Goal: Information Seeking & Learning: Learn about a topic

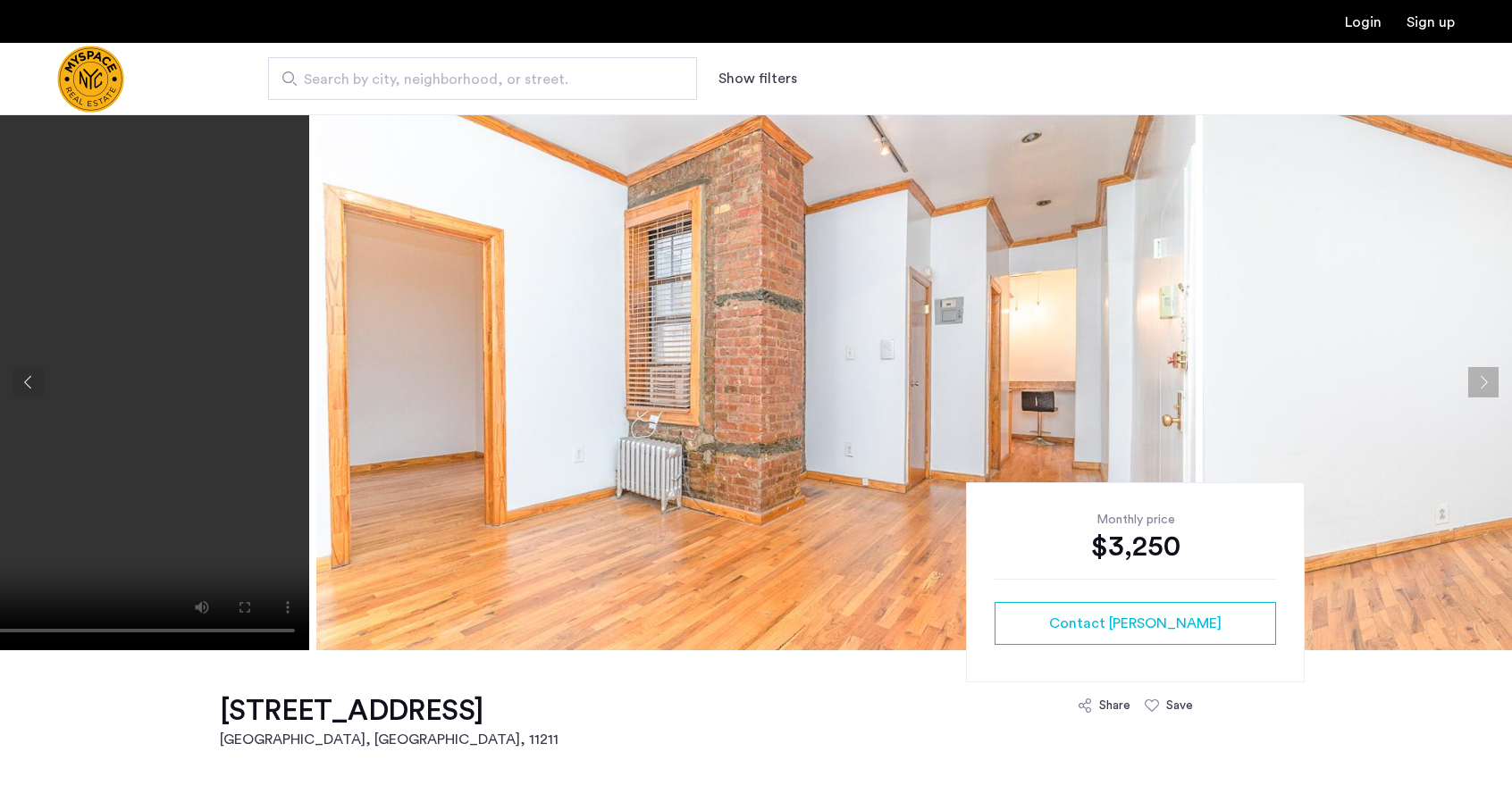
click at [1471, 380] on button "Next apartment" at bounding box center [1484, 383] width 30 height 30
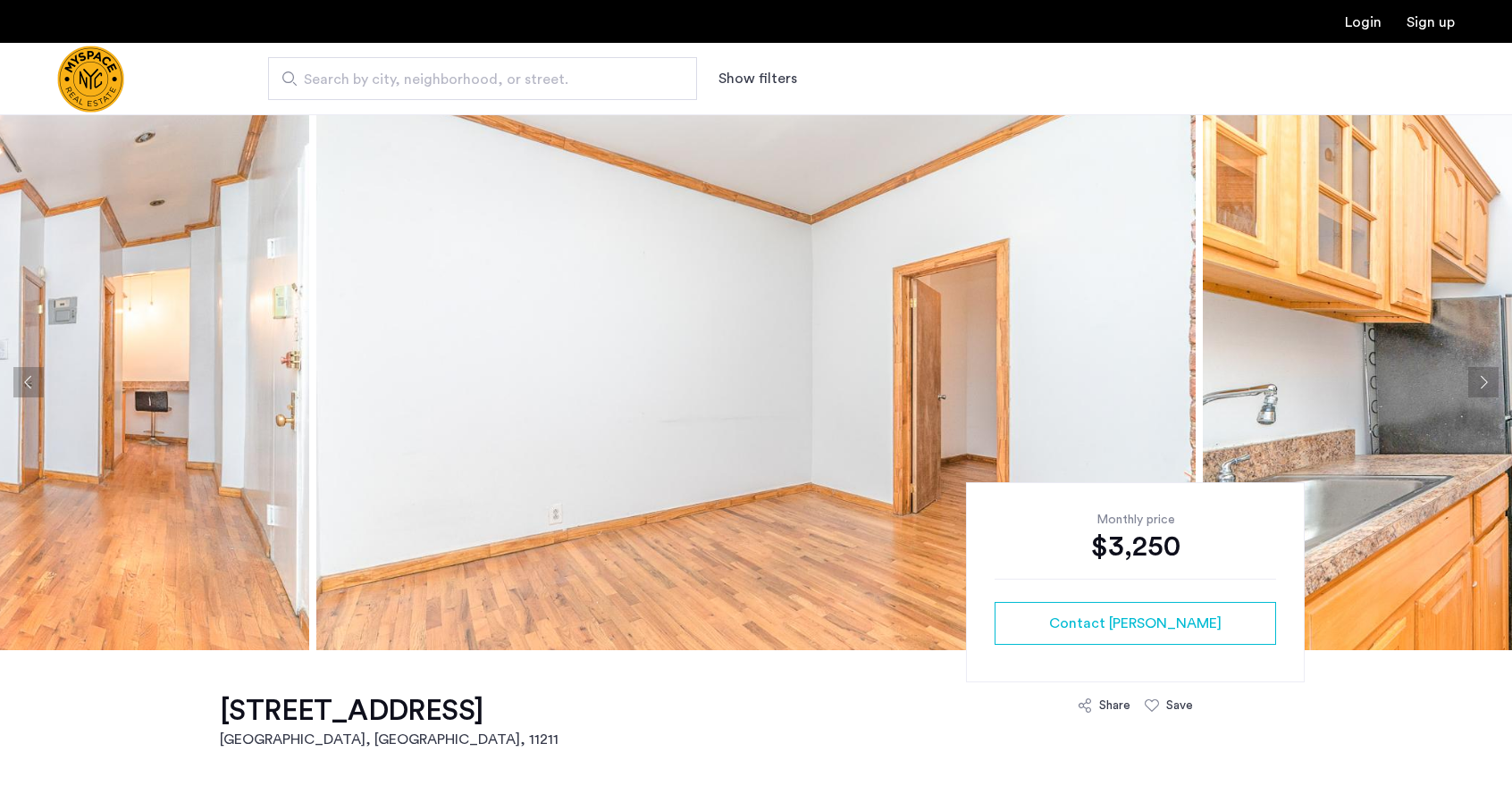
click at [1478, 380] on button "Next apartment" at bounding box center [1484, 383] width 30 height 30
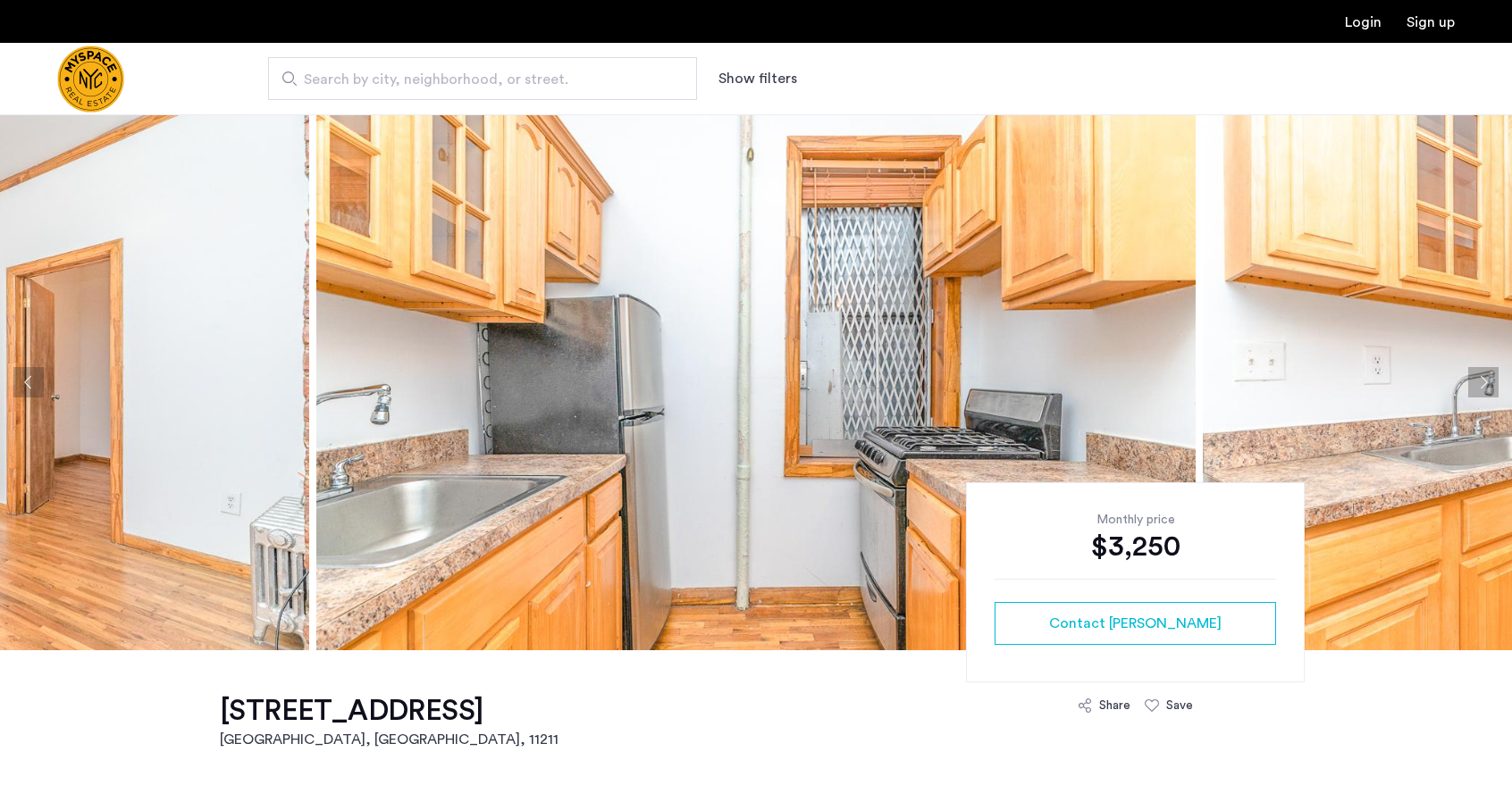
click at [1478, 380] on button "Next apartment" at bounding box center [1484, 383] width 30 height 30
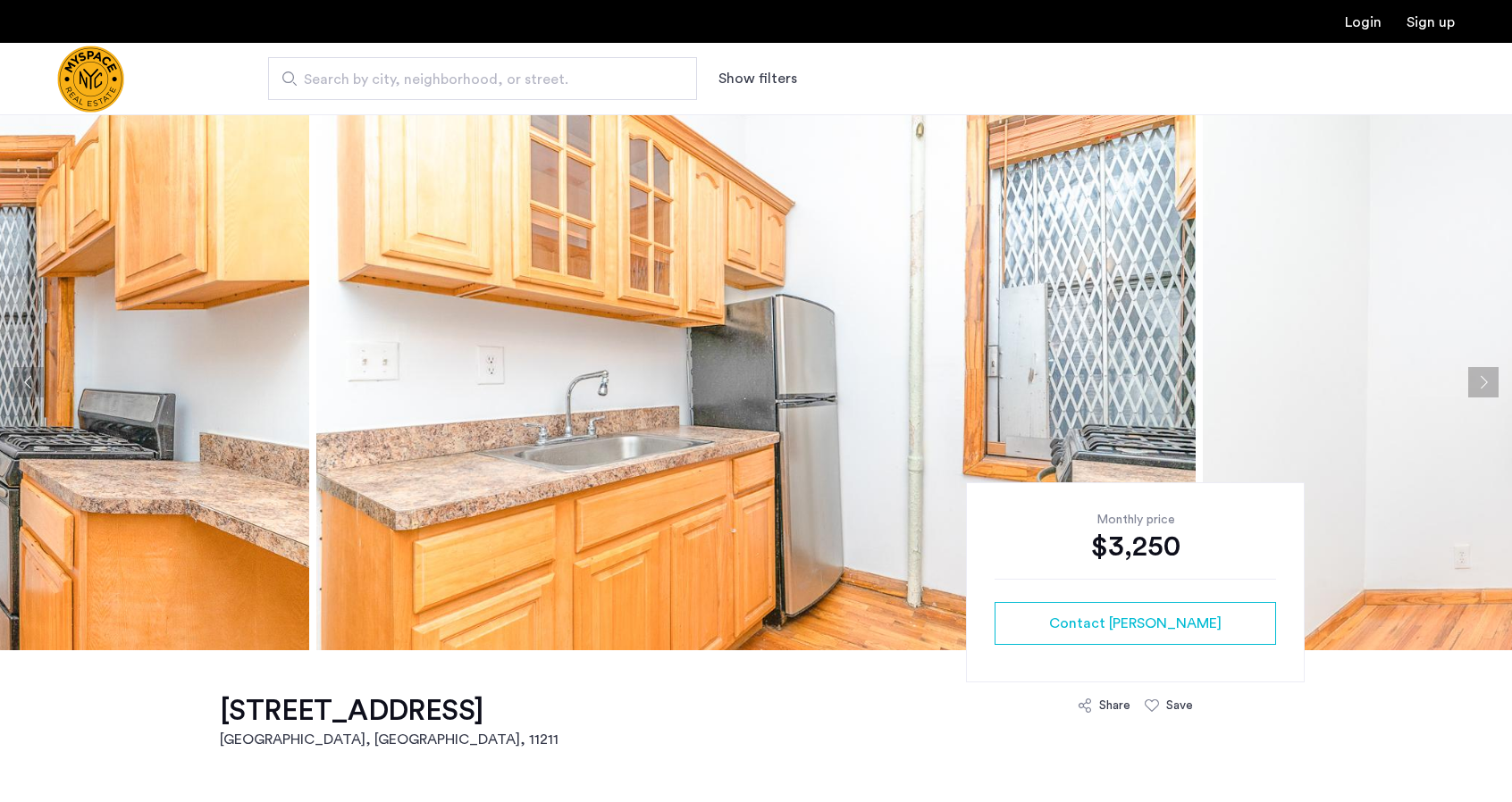
click at [1478, 380] on button "Next apartment" at bounding box center [1484, 383] width 30 height 30
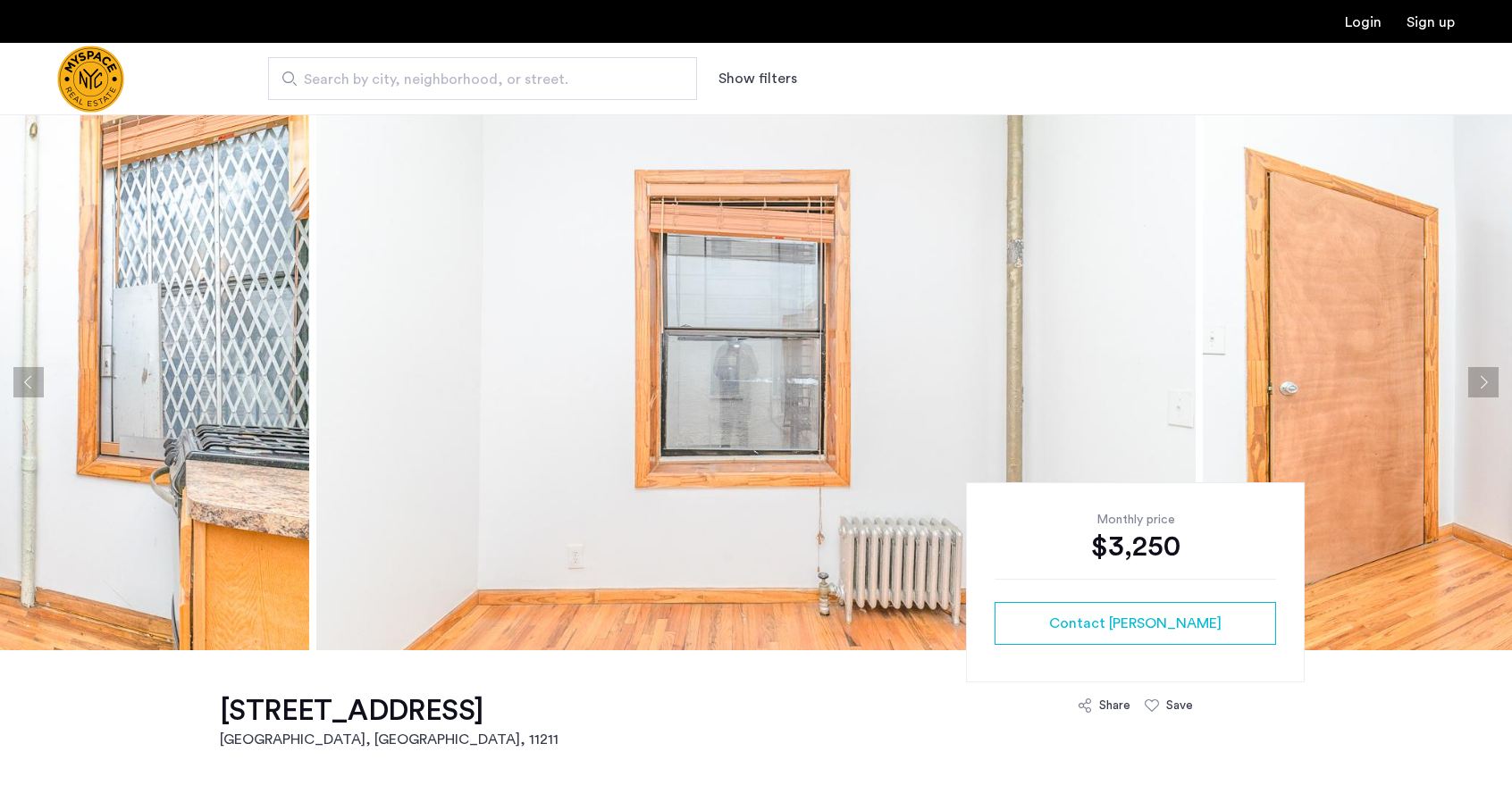
click at [1478, 380] on button "Next apartment" at bounding box center [1484, 383] width 30 height 30
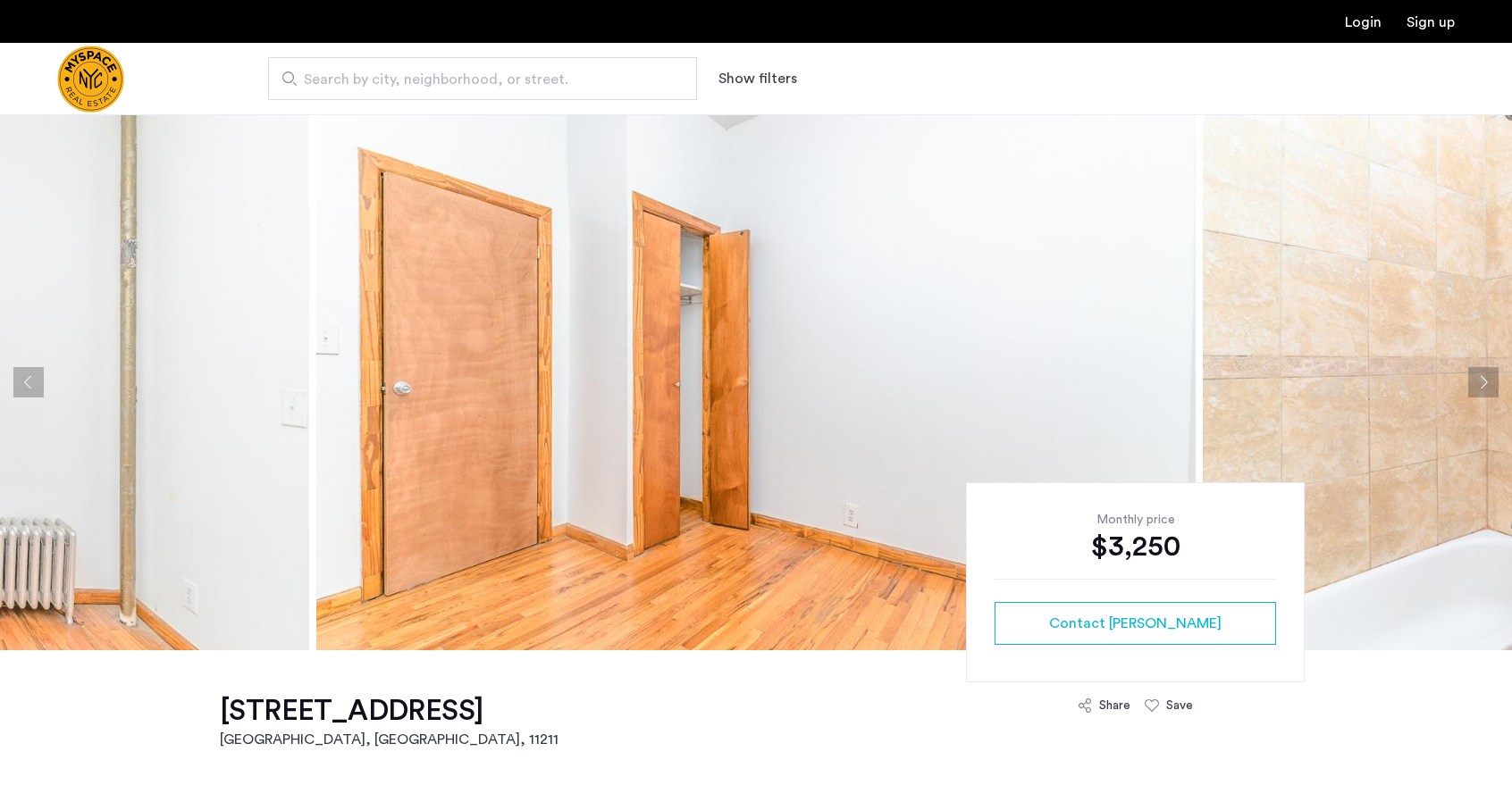
click at [1478, 380] on button "Next apartment" at bounding box center [1484, 383] width 30 height 30
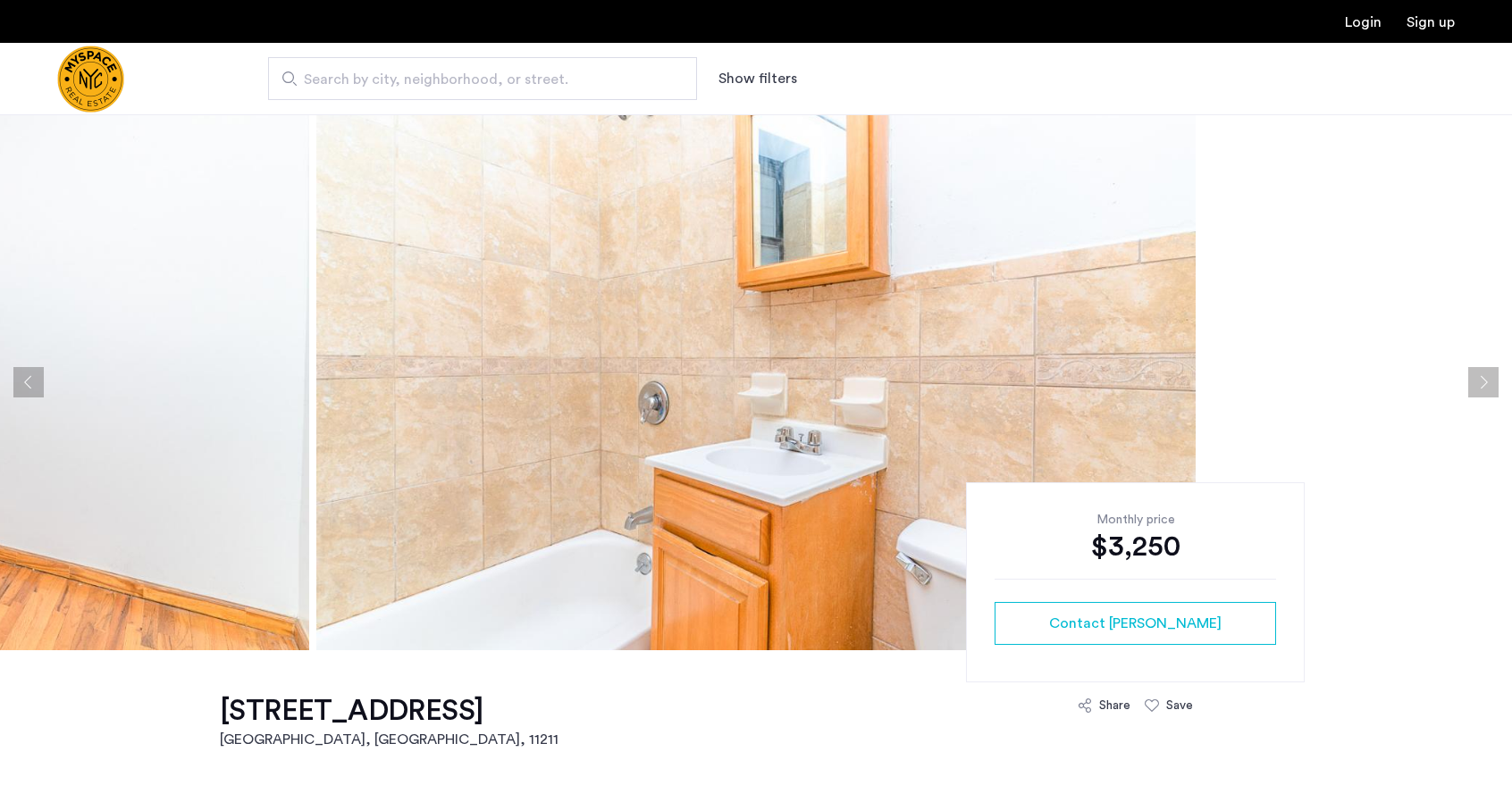
click at [1478, 380] on button "Next apartment" at bounding box center [1484, 383] width 30 height 30
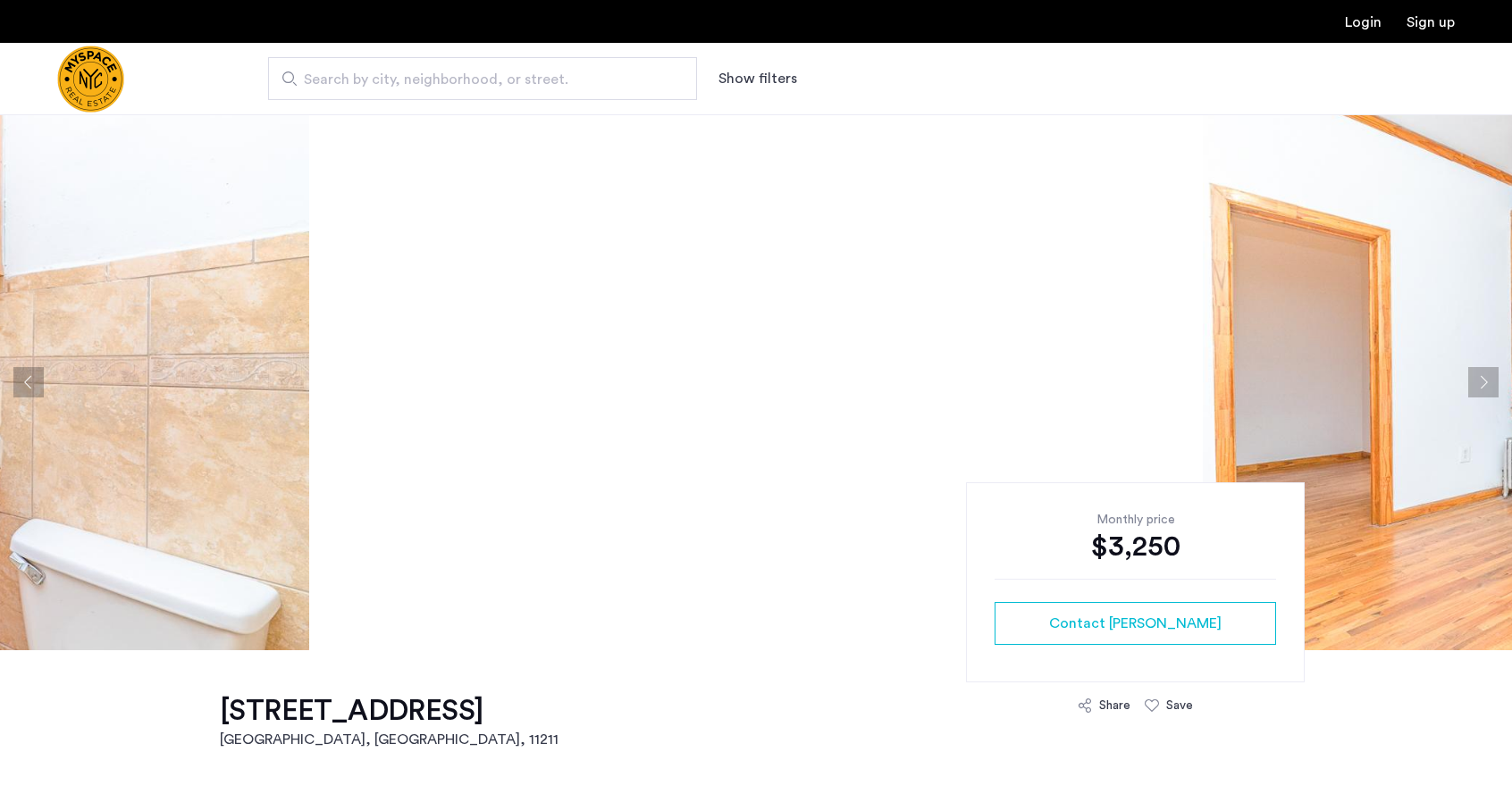
click at [1478, 380] on button "Next apartment" at bounding box center [1484, 383] width 30 height 30
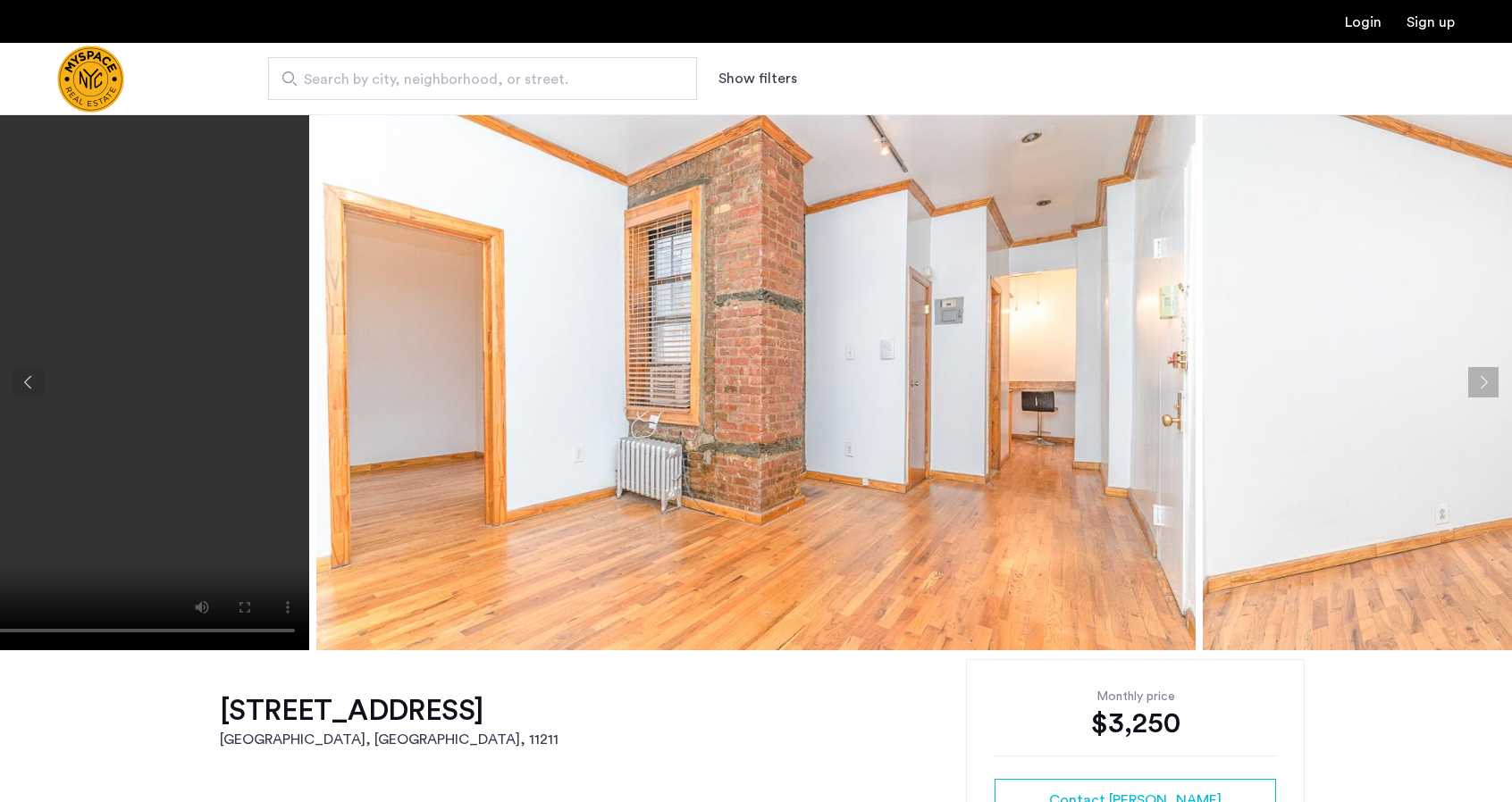
click at [33, 394] on button "Previous apartment" at bounding box center [28, 383] width 30 height 30
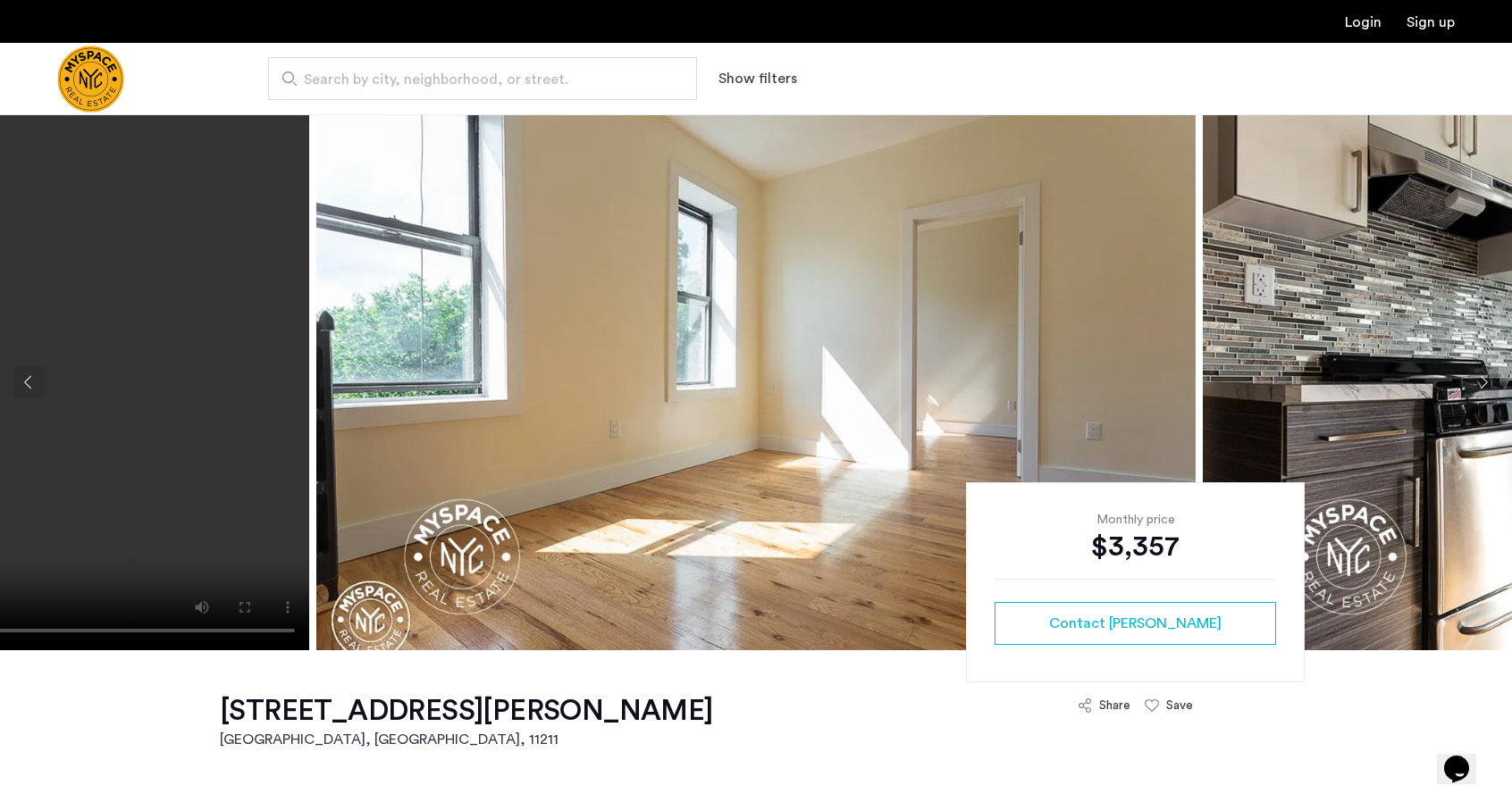
click at [1482, 382] on button "Next apartment" at bounding box center [1484, 383] width 30 height 30
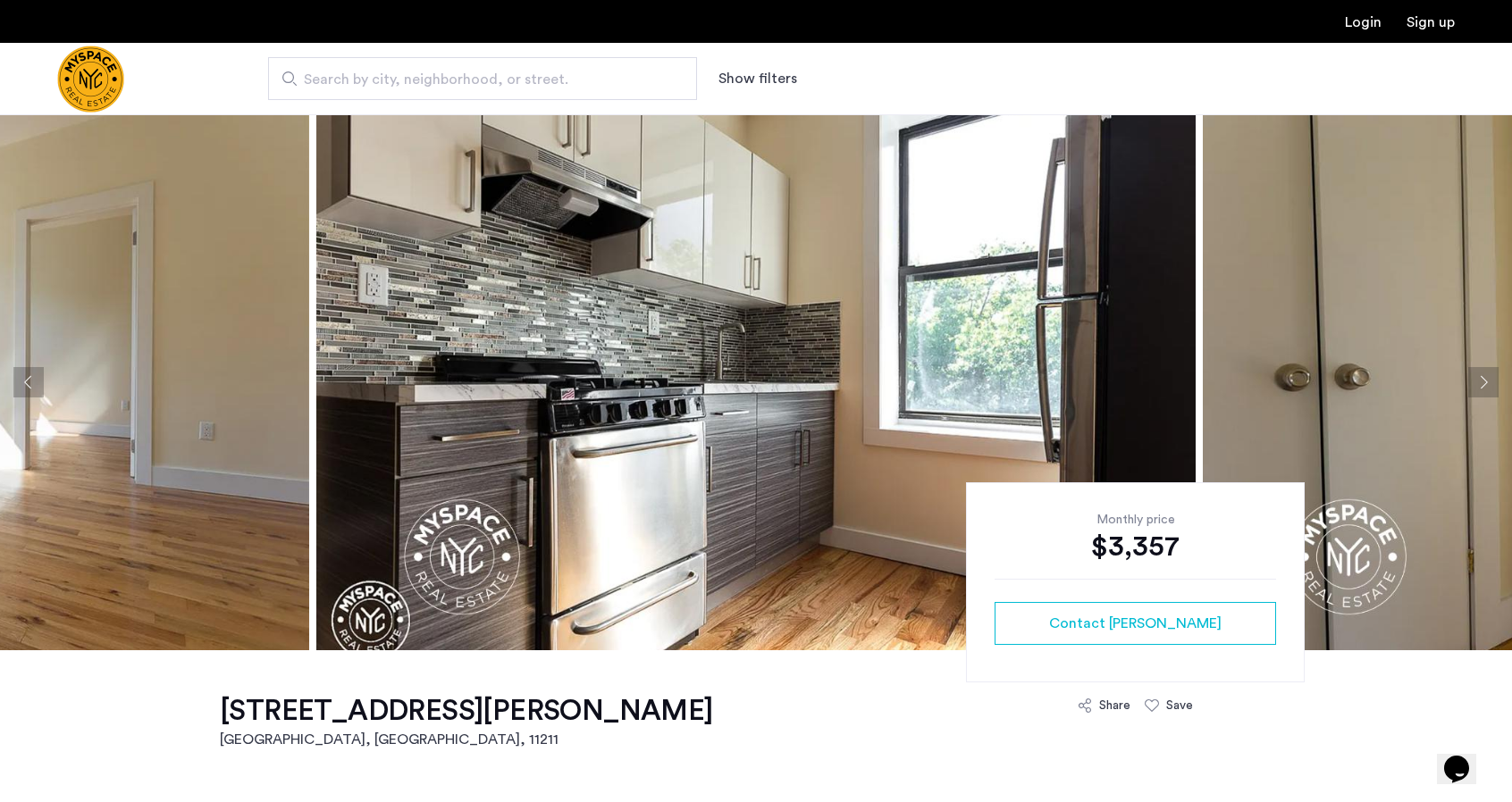
click at [1482, 382] on button "Next apartment" at bounding box center [1484, 383] width 30 height 30
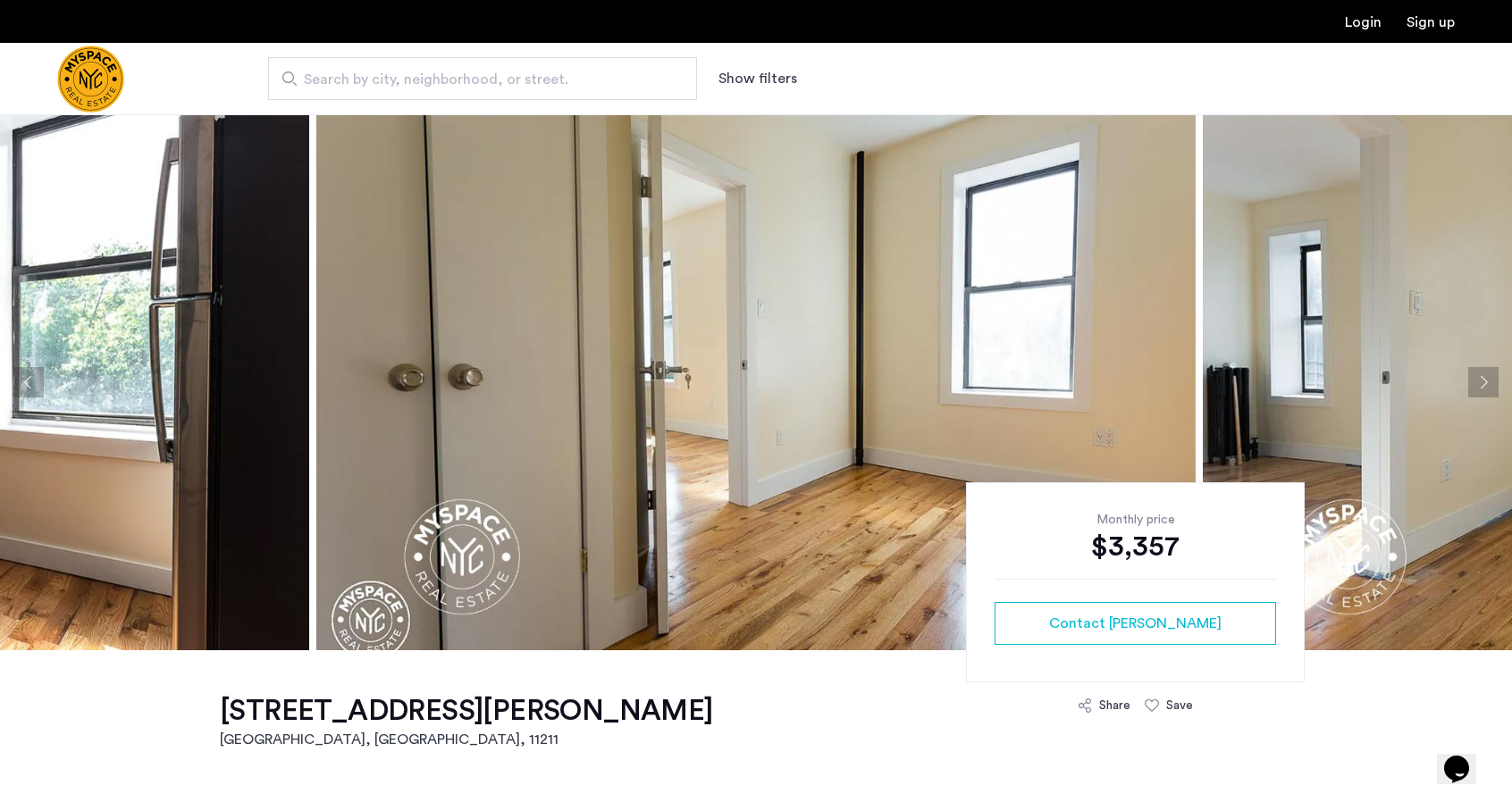
click at [1482, 382] on button "Next apartment" at bounding box center [1484, 383] width 30 height 30
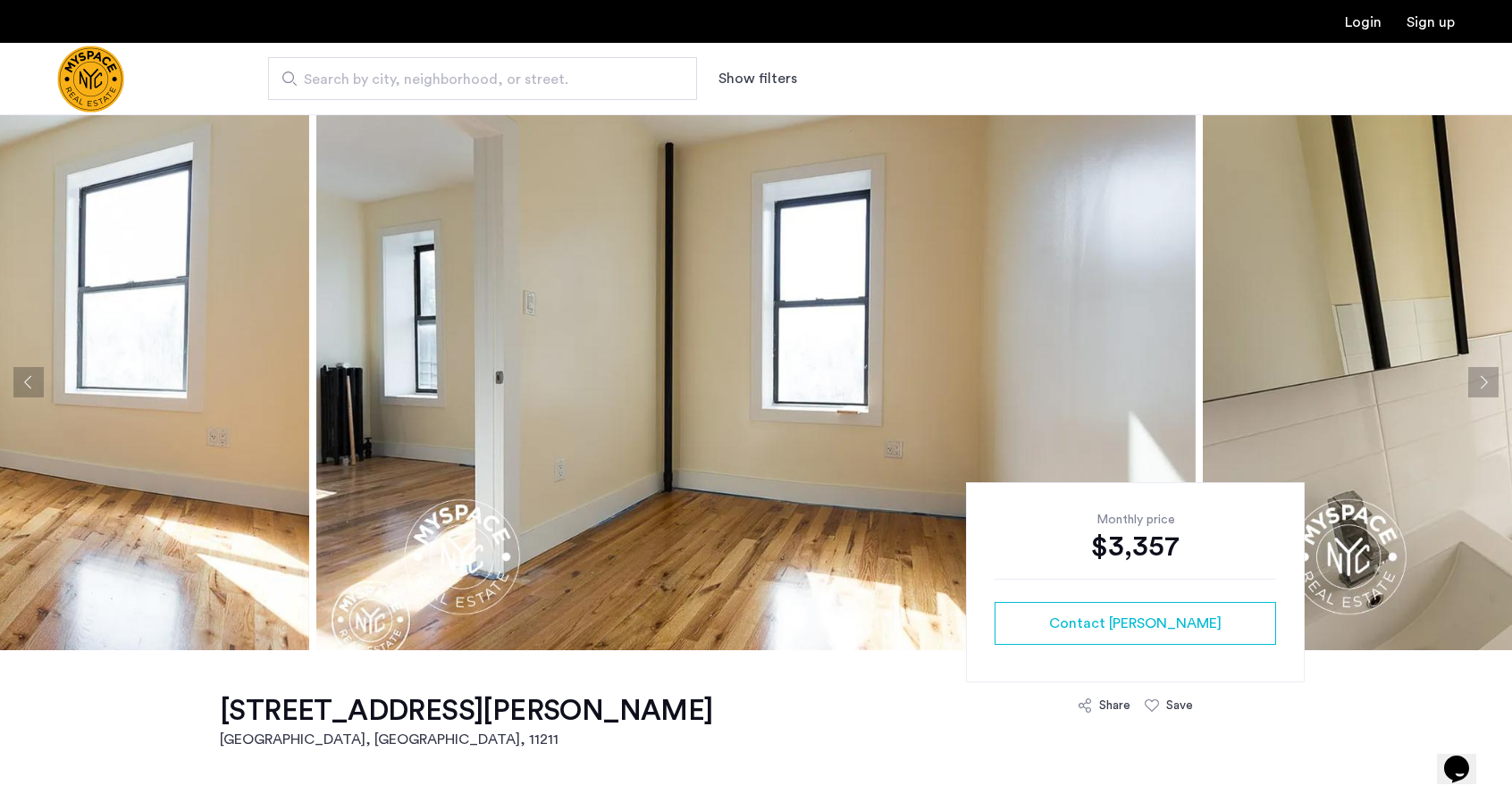
click at [1482, 382] on button "Next apartment" at bounding box center [1484, 383] width 30 height 30
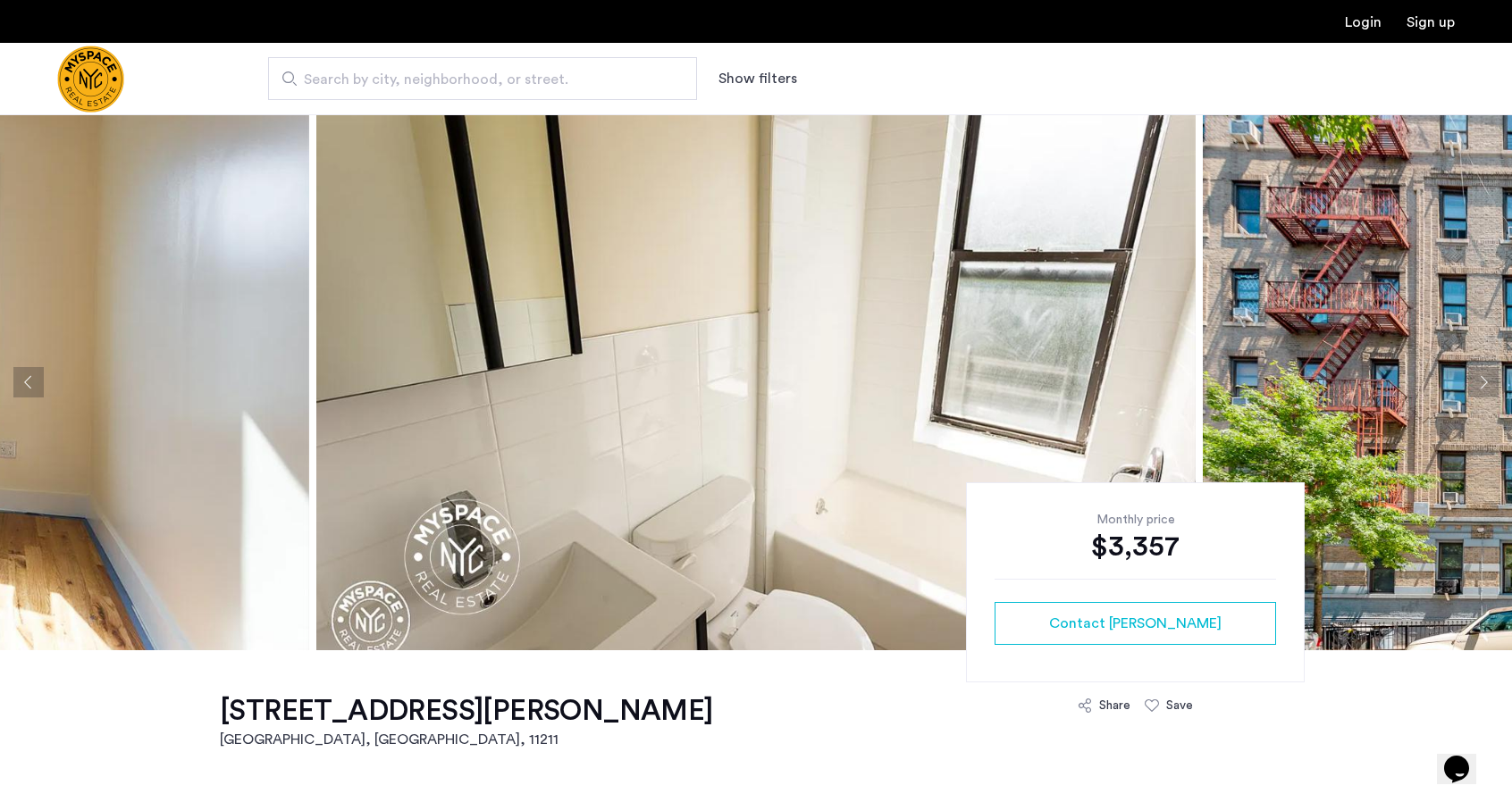
click at [1482, 382] on button "Next apartment" at bounding box center [1484, 383] width 30 height 30
click at [1471, 378] on button "Next apartment" at bounding box center [1484, 383] width 30 height 30
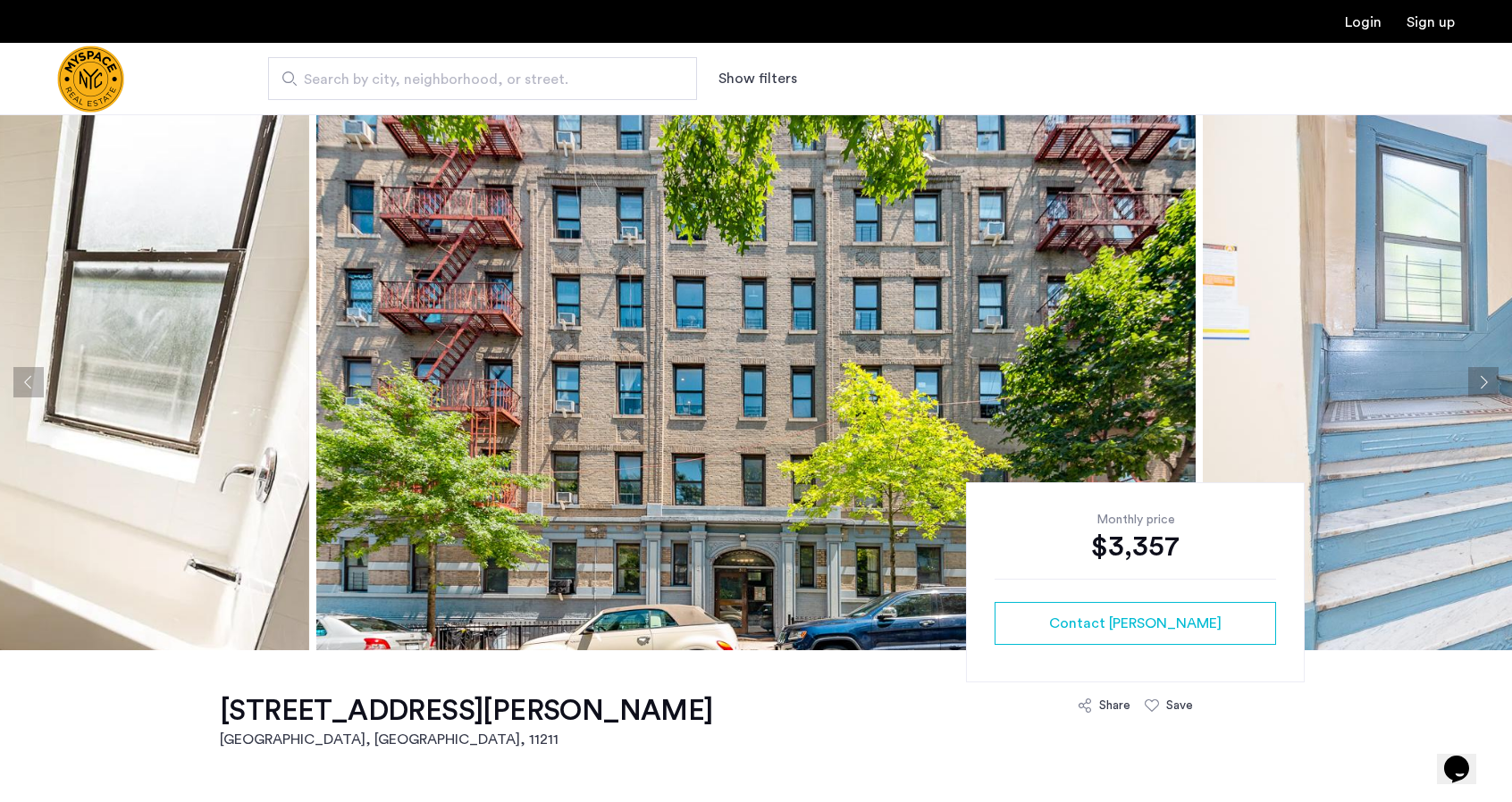
click at [1473, 378] on button "Next apartment" at bounding box center [1484, 383] width 30 height 30
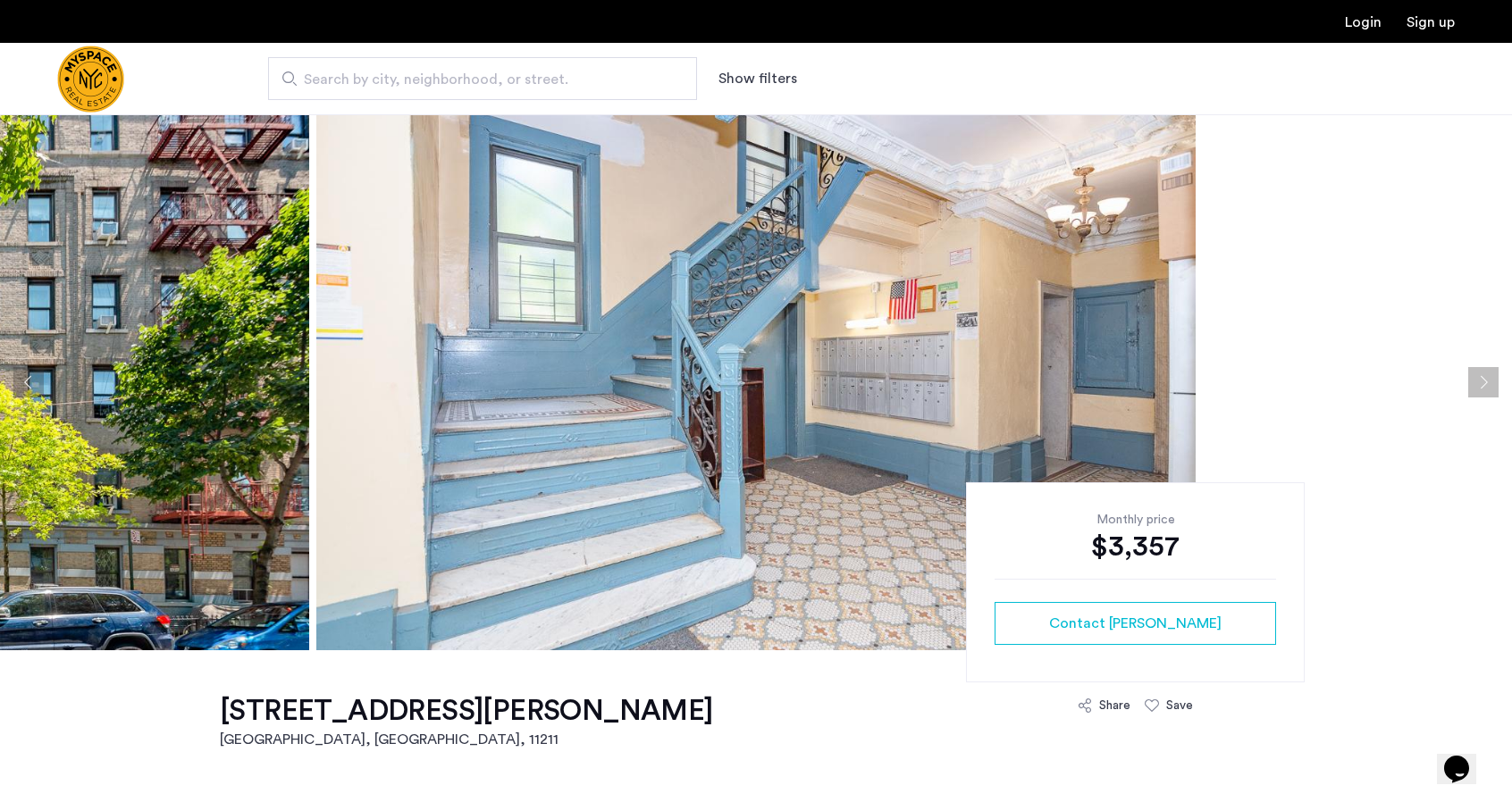
click at [1473, 378] on button "Next apartment" at bounding box center [1484, 383] width 30 height 30
